Goal: Task Accomplishment & Management: Complete application form

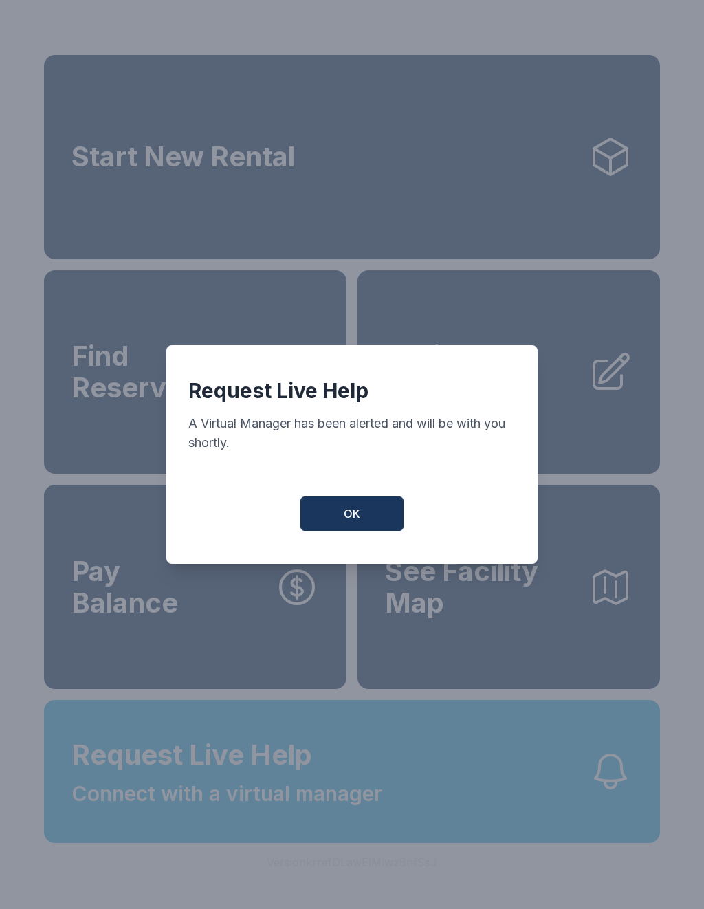
click at [341, 514] on button "OK" at bounding box center [351, 513] width 103 height 34
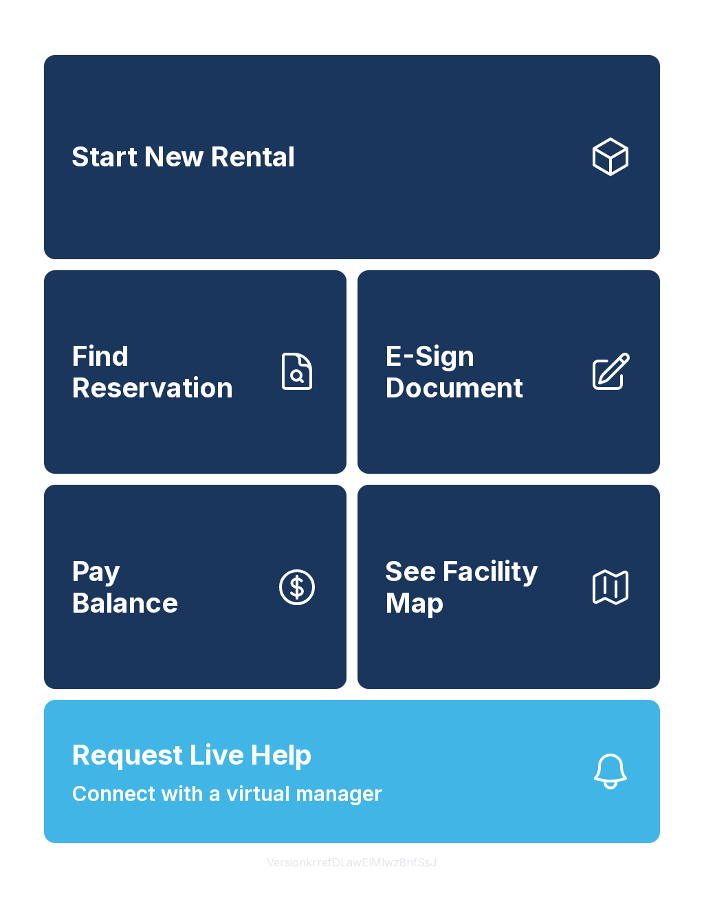
click at [443, 814] on button "Request Live Help Connect with a virtual manager" at bounding box center [352, 771] width 616 height 143
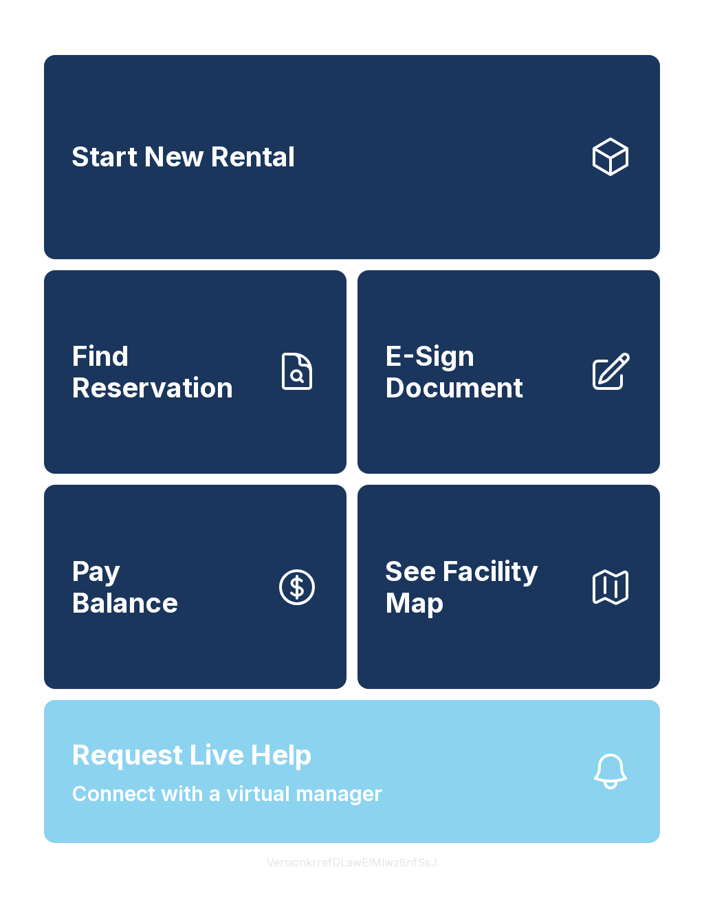
click at [443, 814] on div "Request Live Help A Virtual Manager has been alerted and will be with you short…" at bounding box center [352, 454] width 704 height 909
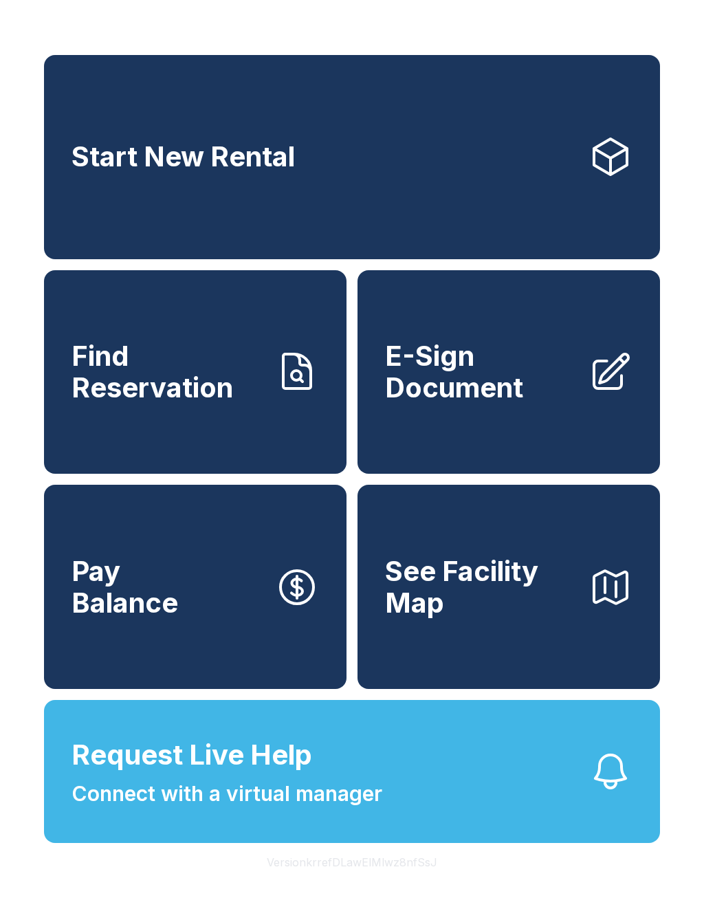
click at [426, 813] on button "Request Live Help Connect with a virtual manager" at bounding box center [352, 771] width 616 height 143
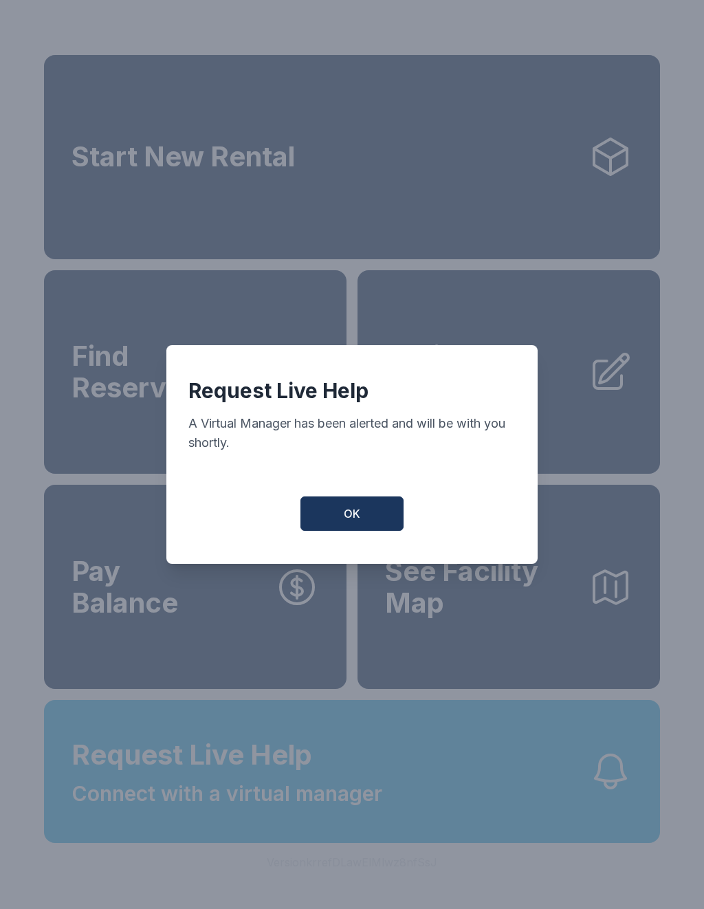
click at [371, 514] on button "OK" at bounding box center [351, 513] width 103 height 34
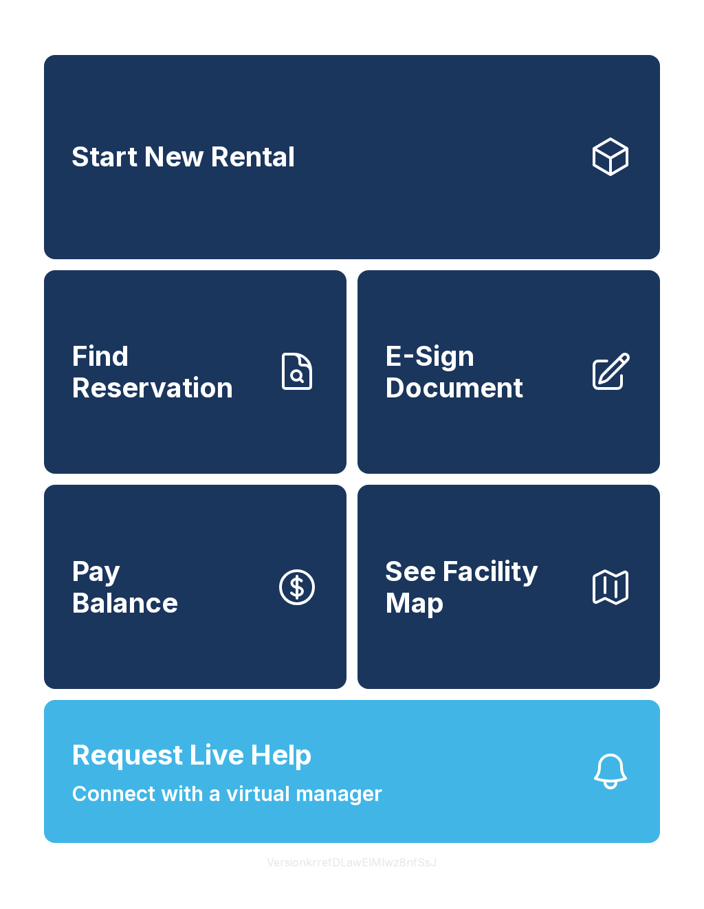
click at [501, 403] on span "E-Sign Document" at bounding box center [481, 371] width 192 height 63
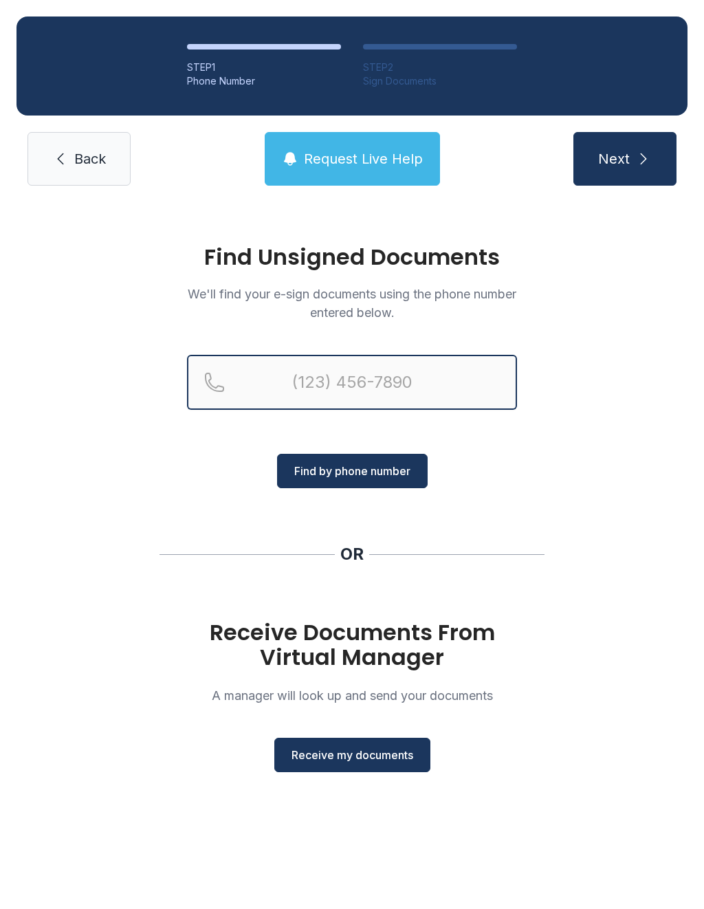
click at [289, 388] on input "Reservation phone number" at bounding box center [352, 382] width 330 height 55
type input "("
click at [519, 632] on div "Find Unsigned Documents We'll find your e-sign documents using the phone number…" at bounding box center [352, 514] width 704 height 625
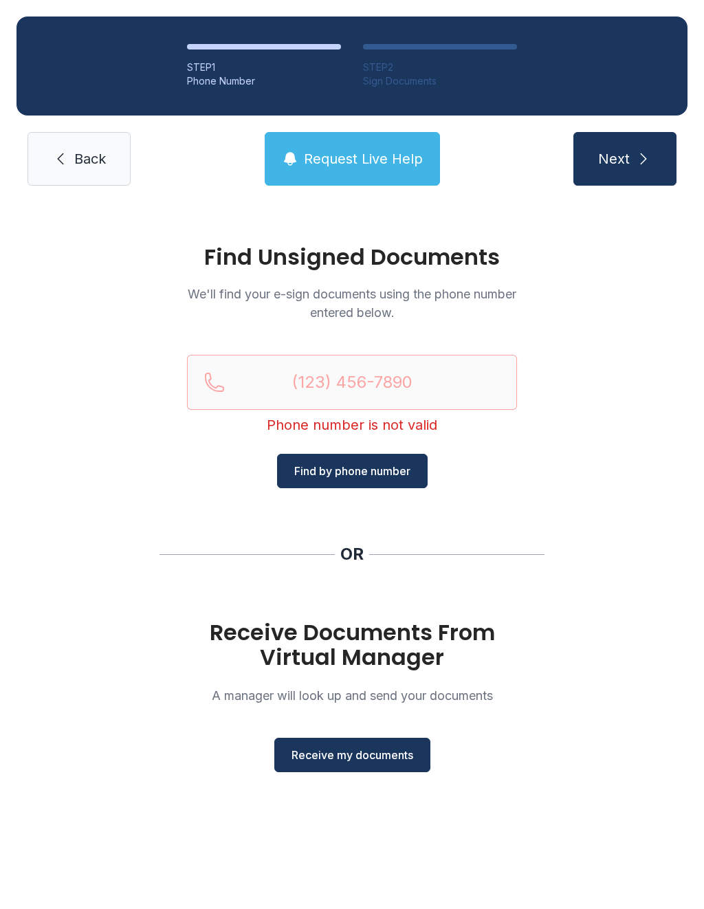
click at [379, 758] on span "Receive my documents" at bounding box center [352, 755] width 122 height 16
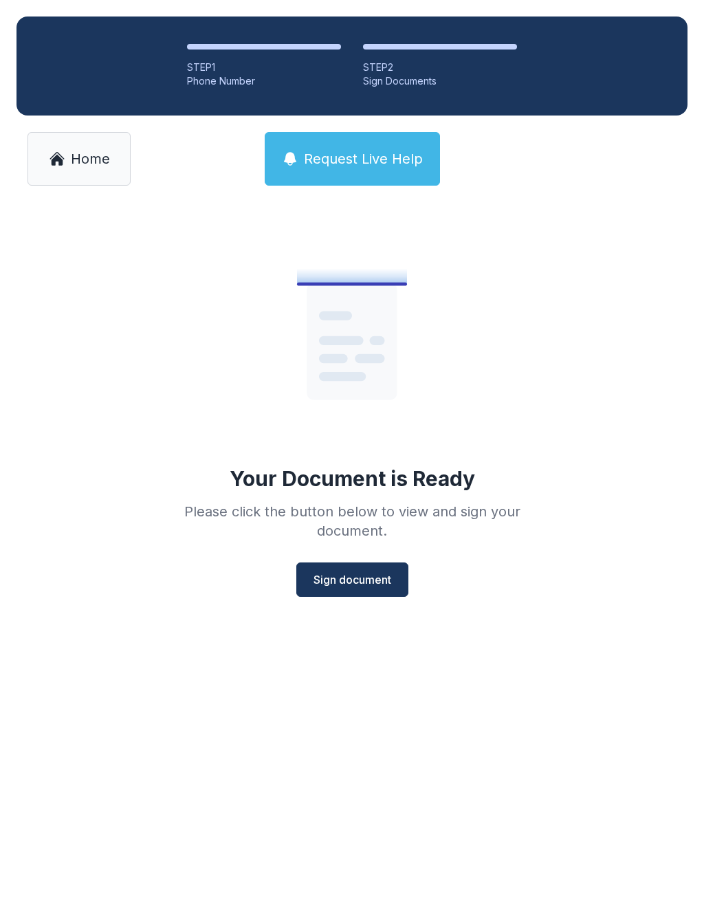
click at [384, 578] on span "Sign document" at bounding box center [352, 579] width 78 height 16
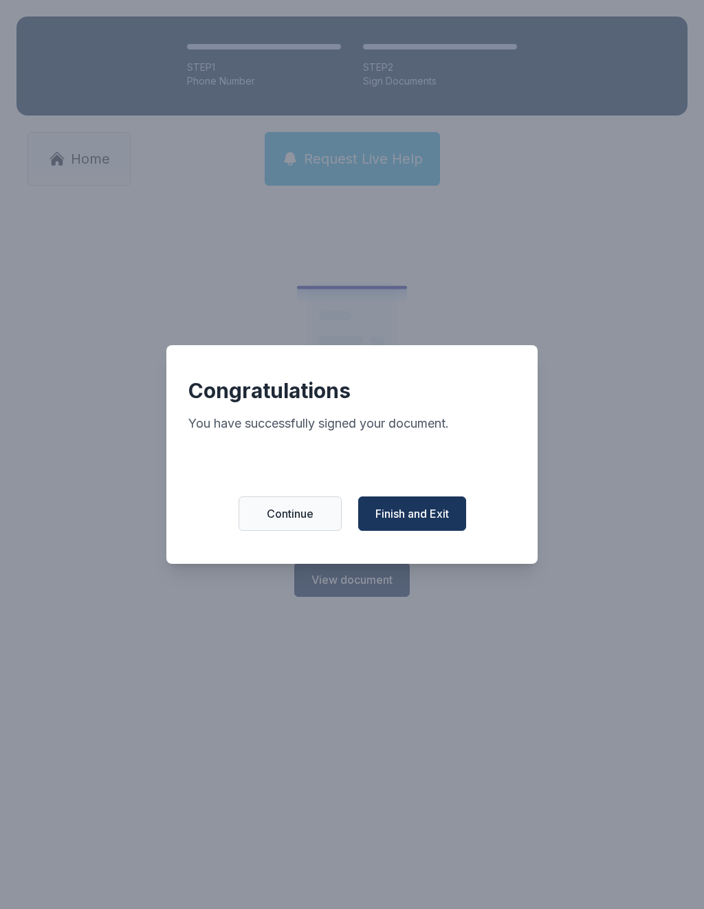
click at [439, 514] on span "Finish and Exit" at bounding box center [412, 513] width 74 height 16
